Goal: Find specific fact: Find specific fact

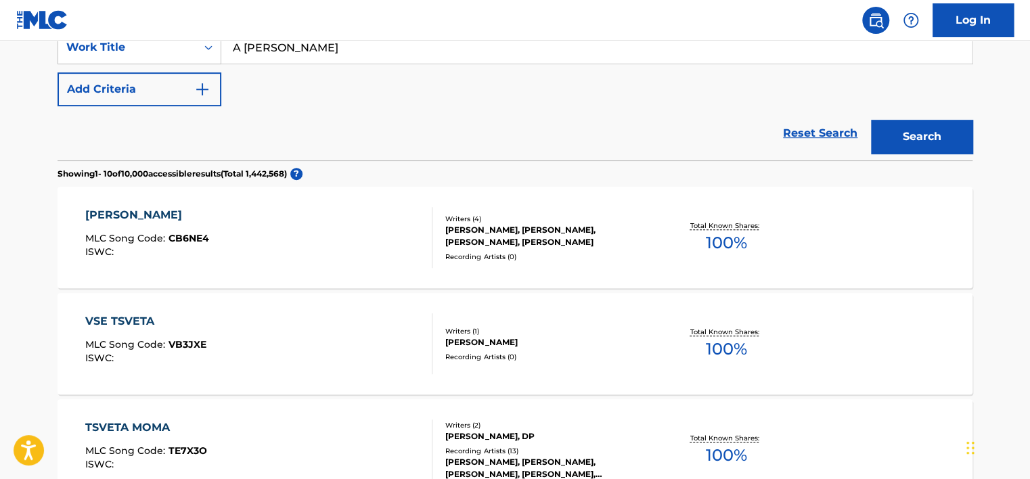
drag, startPoint x: 0, startPoint y: 0, endPoint x: 311, endPoint y: 227, distance: 384.9
click at [311, 227] on div "[PERSON_NAME] MLC Song Code : CB6NE4 ISWC :" at bounding box center [259, 237] width 348 height 61
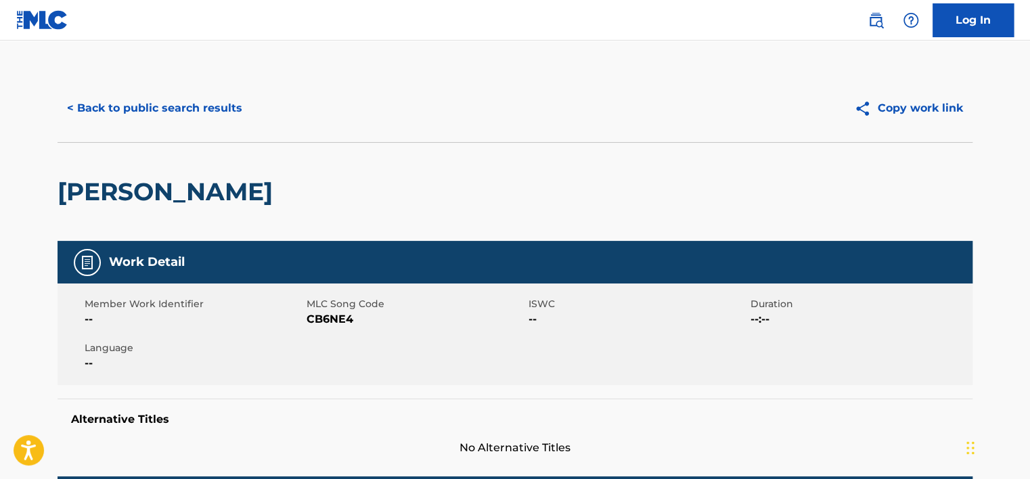
click at [257, 188] on h2 "[PERSON_NAME]" at bounding box center [169, 192] width 222 height 30
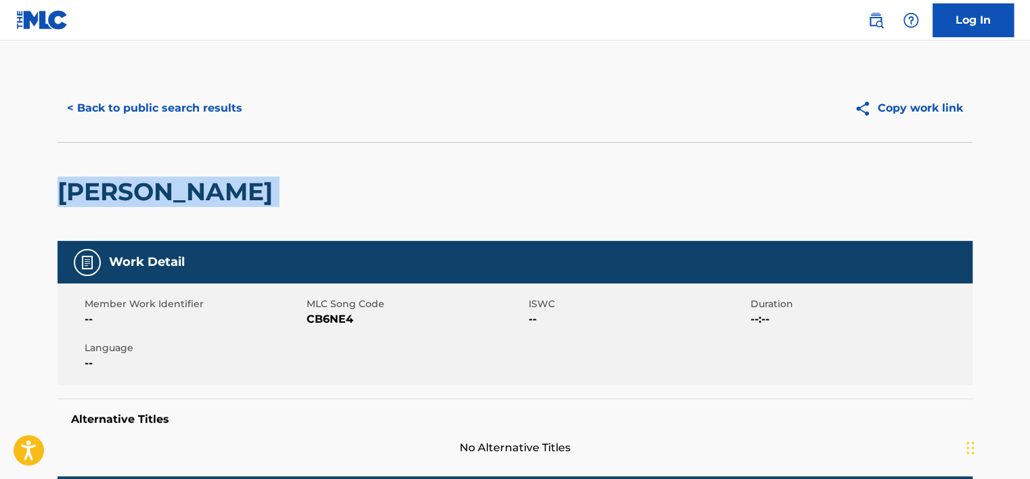
click at [257, 188] on h2 "[PERSON_NAME]" at bounding box center [169, 192] width 222 height 30
copy div "[PERSON_NAME]"
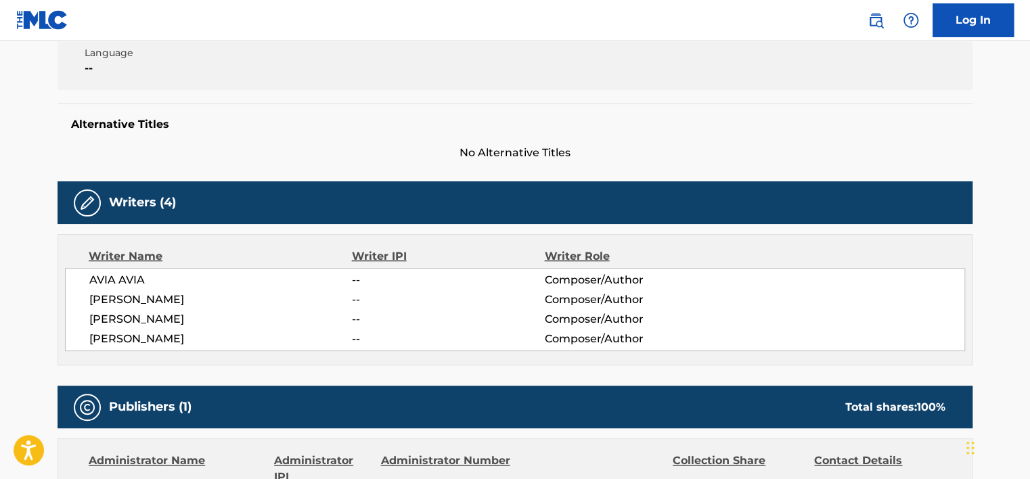
scroll to position [338, 0]
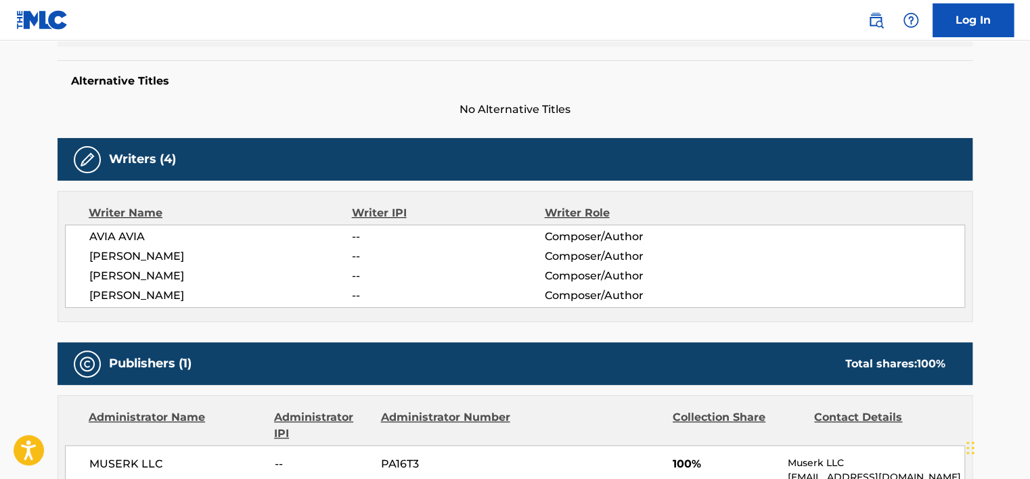
click at [166, 273] on span "[PERSON_NAME]" at bounding box center [220, 276] width 263 height 16
copy div "[PERSON_NAME]"
